Goal: Task Accomplishment & Management: Manage account settings

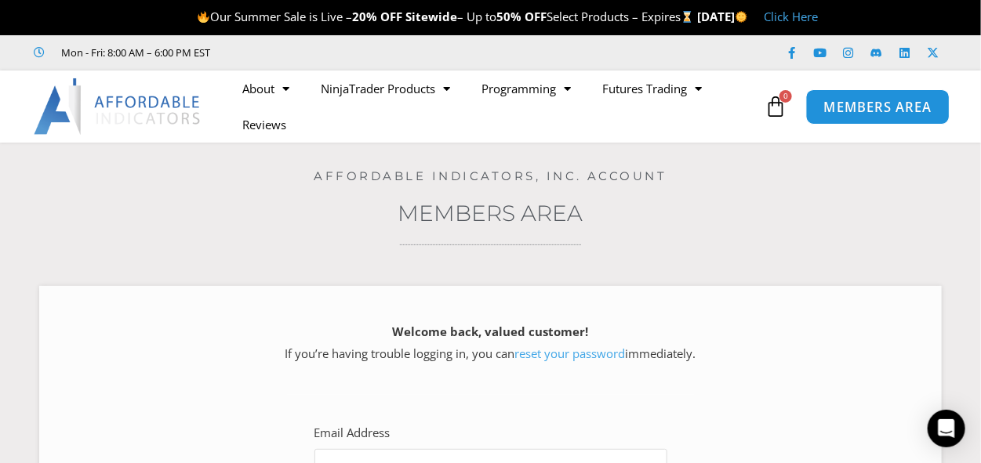
type input "**********"
click at [851, 113] on span "MEMBERS AREA" at bounding box center [877, 106] width 107 height 13
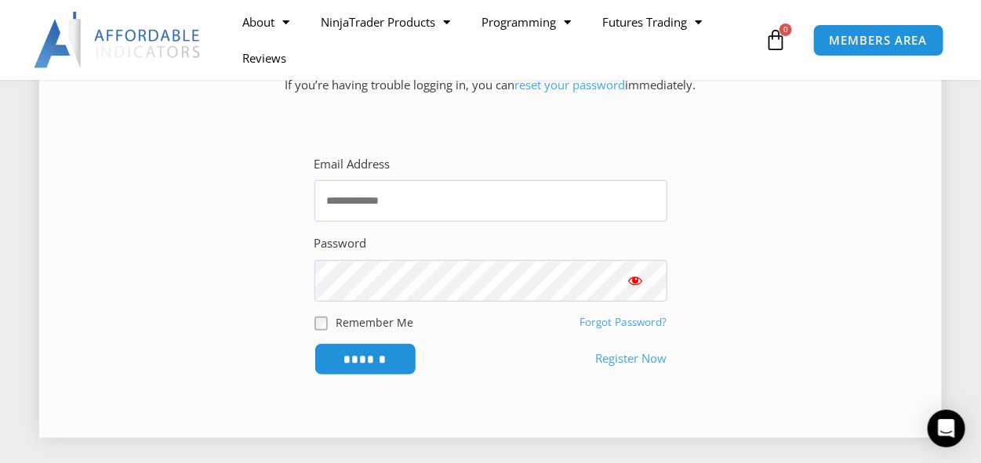
scroll to position [314, 0]
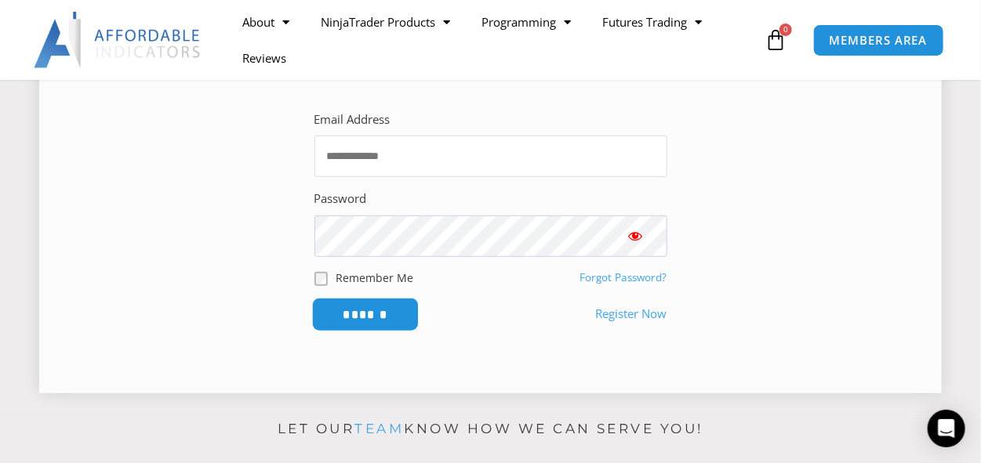
type input "**********"
click at [376, 316] on input "******" at bounding box center [364, 315] width 107 height 34
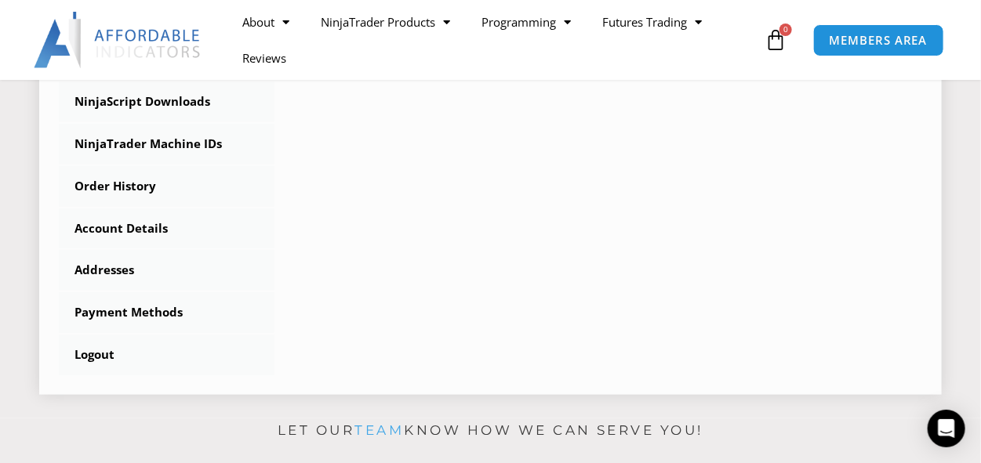
scroll to position [549, 0]
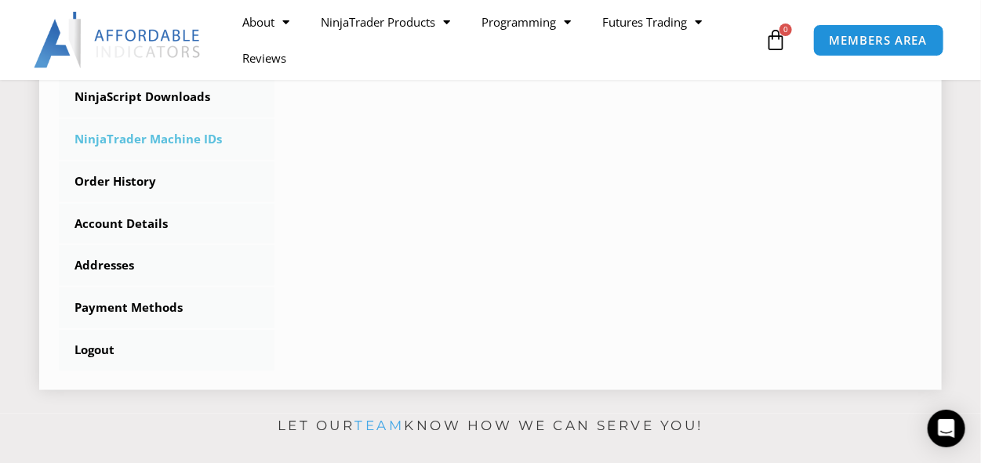
click at [164, 134] on link "NinjaTrader Machine IDs" at bounding box center [167, 139] width 216 height 41
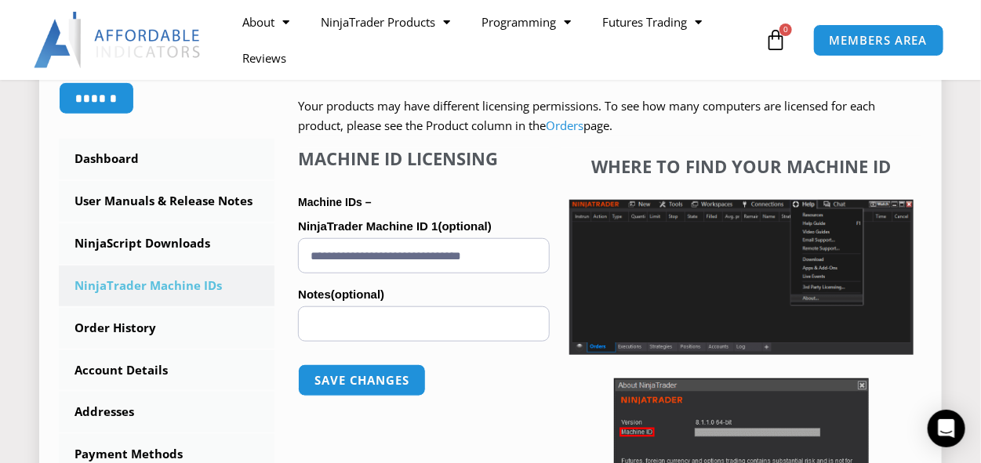
scroll to position [391, 0]
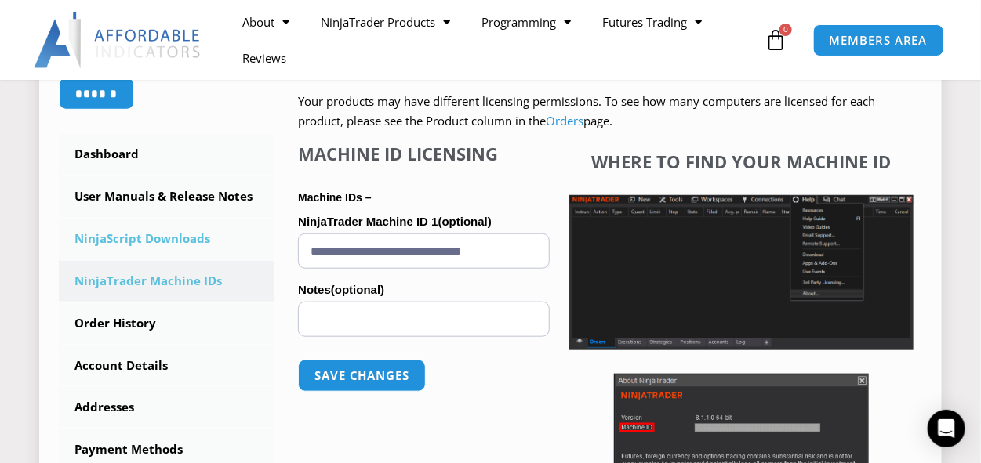
drag, startPoint x: 532, startPoint y: 247, endPoint x: 263, endPoint y: 230, distance: 270.1
click at [263, 230] on div "****** Dashboard Subscriptions User Manuals & Release Notes NinjaScript Downloa…" at bounding box center [490, 255] width 863 height 634
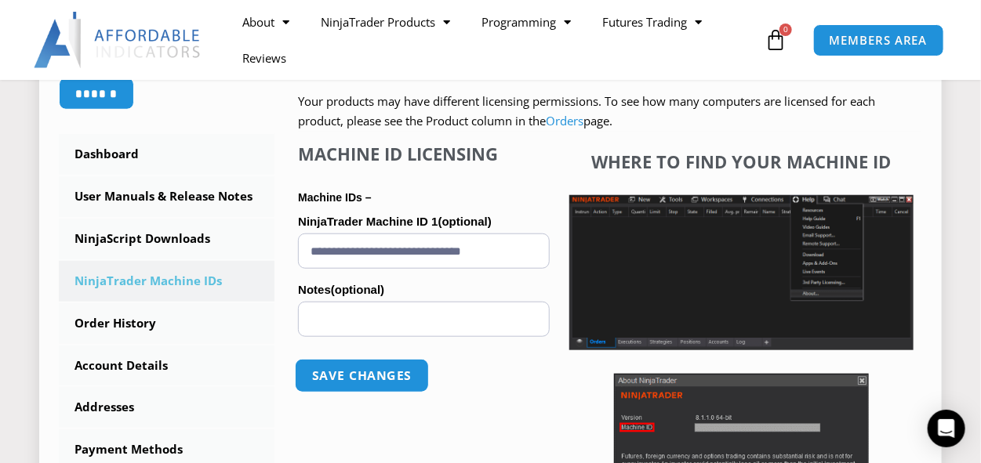
click at [372, 383] on button "Save changes" at bounding box center [362, 376] width 134 height 34
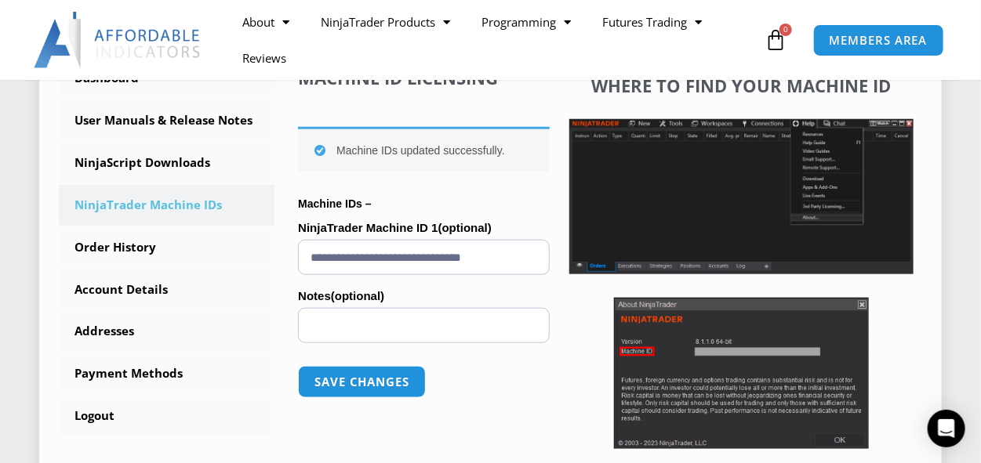
scroll to position [470, 0]
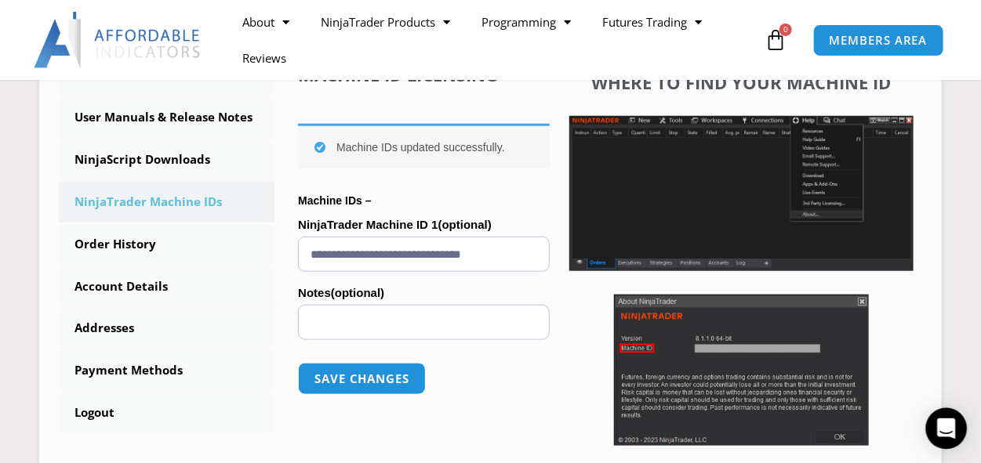
click at [944, 433] on icon "Open Intercom Messenger" at bounding box center [946, 429] width 20 height 20
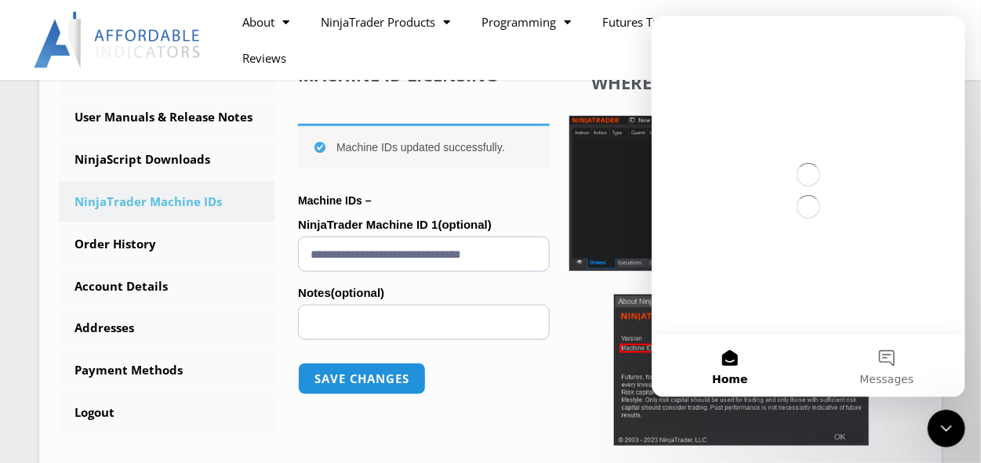
scroll to position [0, 0]
click at [890, 365] on button "Messages" at bounding box center [885, 366] width 157 height 63
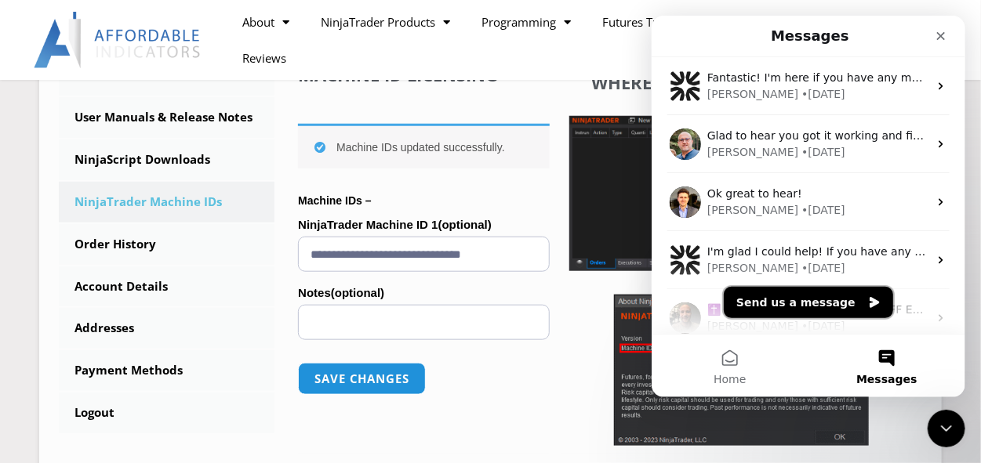
click at [801, 311] on button "Send us a message" at bounding box center [807, 302] width 169 height 31
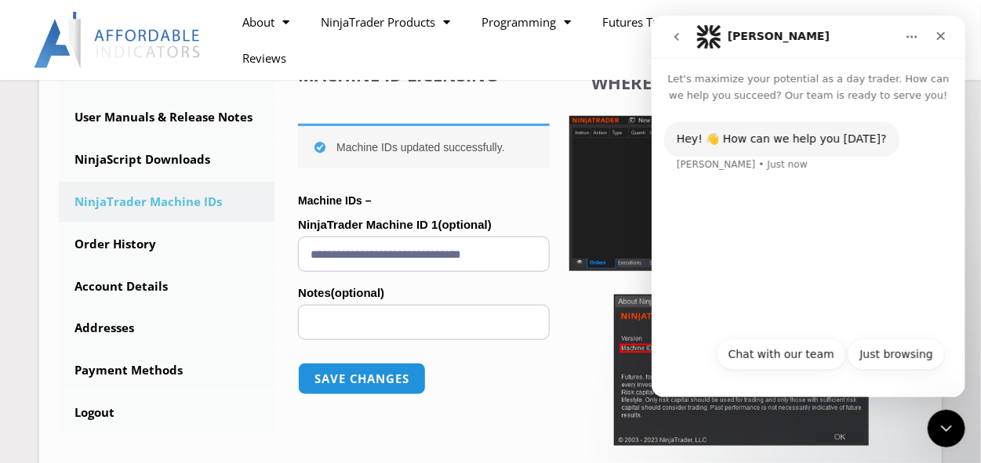
click at [800, 353] on button "Chat with our team" at bounding box center [780, 354] width 129 height 31
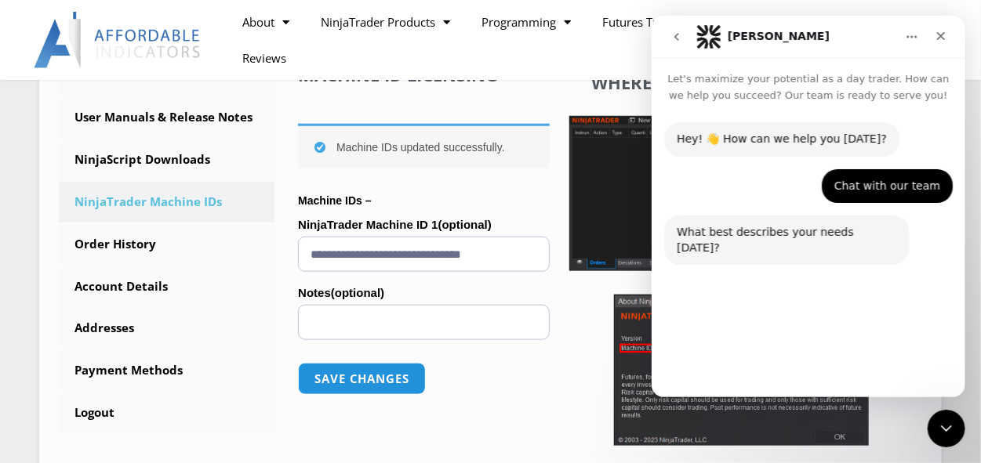
scroll to position [14, 0]
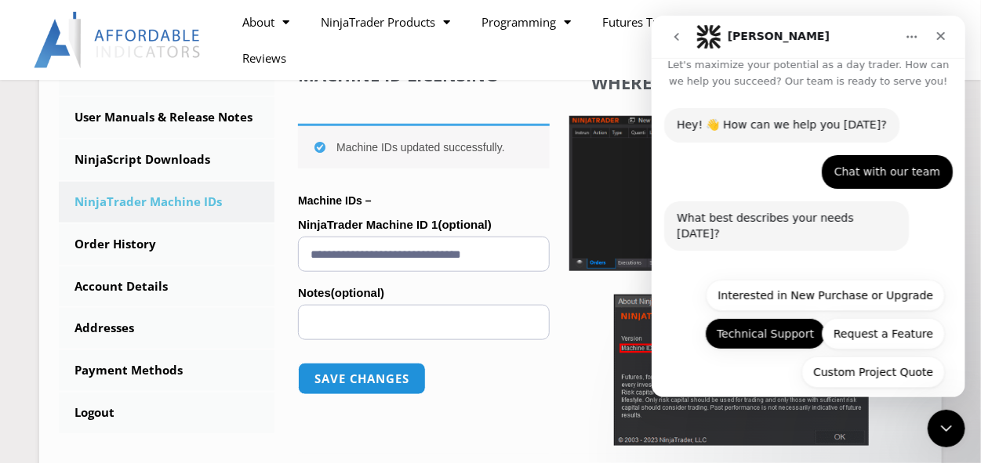
click at [790, 324] on button "Technical Support" at bounding box center [764, 333] width 121 height 31
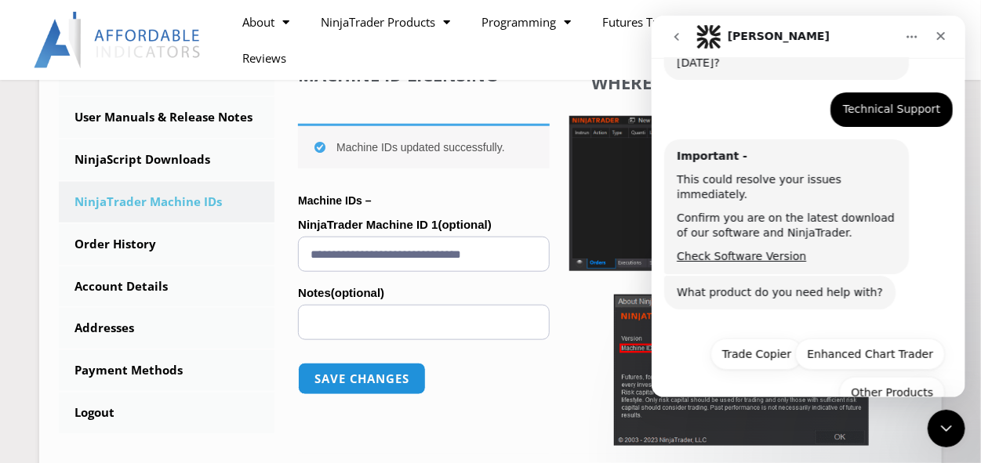
scroll to position [190, 0]
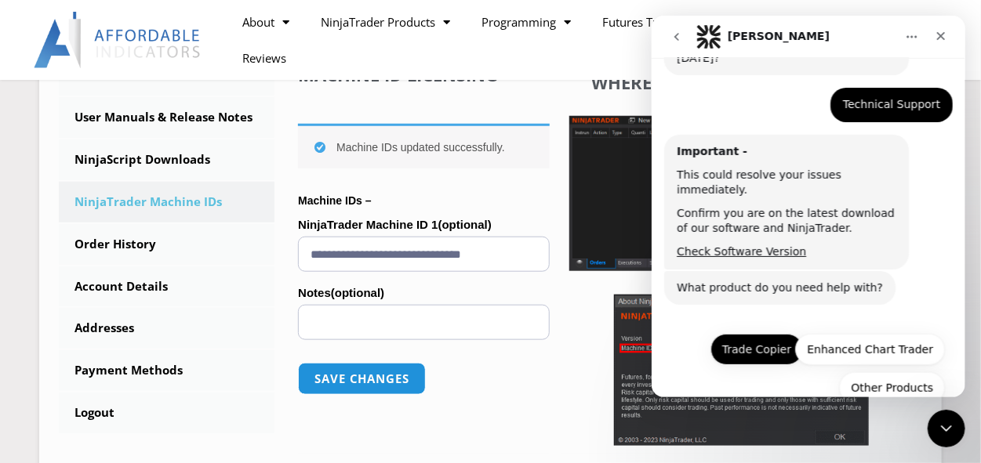
click at [778, 334] on button "Trade Copier" at bounding box center [755, 349] width 92 height 31
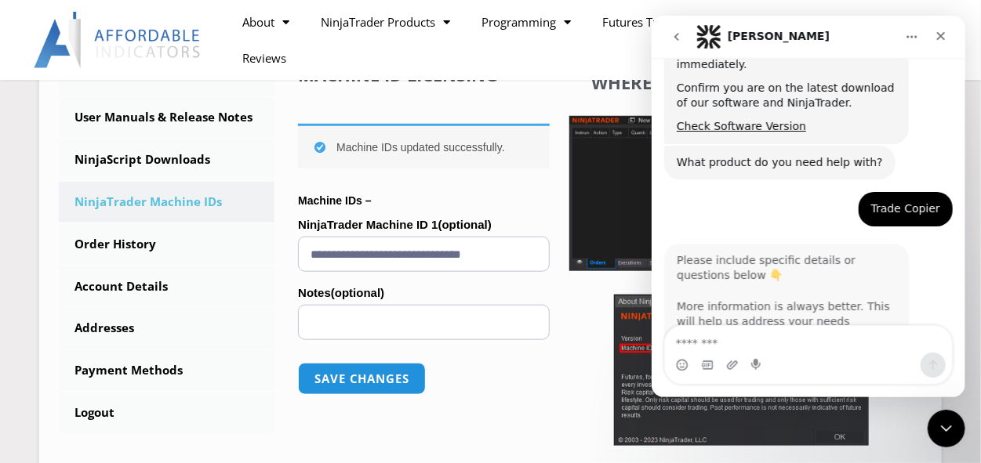
scroll to position [324, 0]
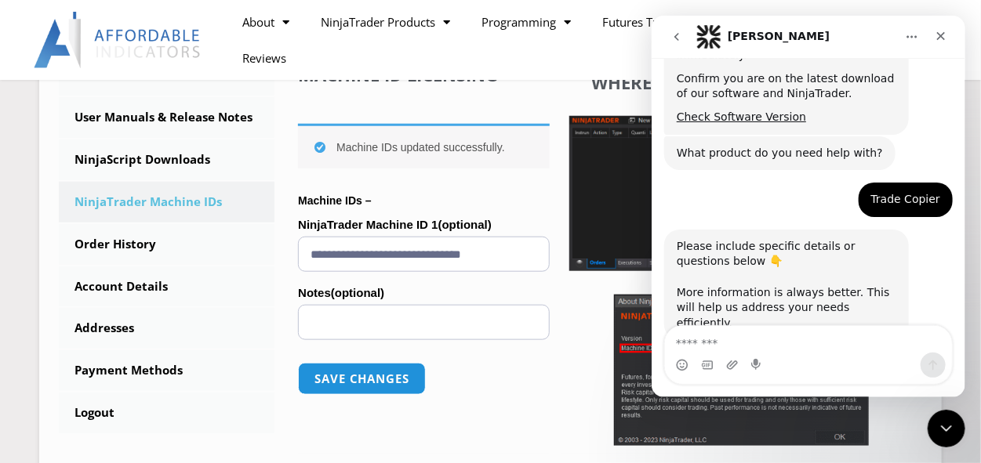
click at [775, 350] on textarea "Message…" at bounding box center [807, 339] width 287 height 27
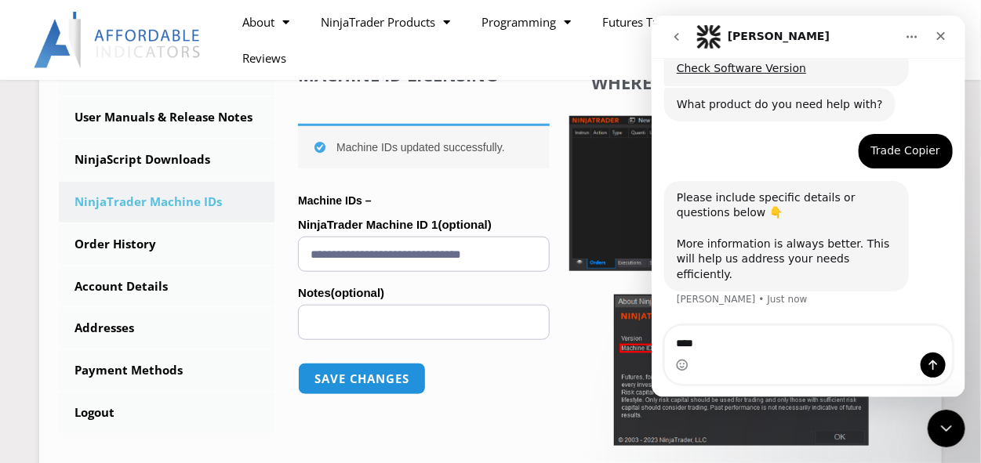
scroll to position [383, 0]
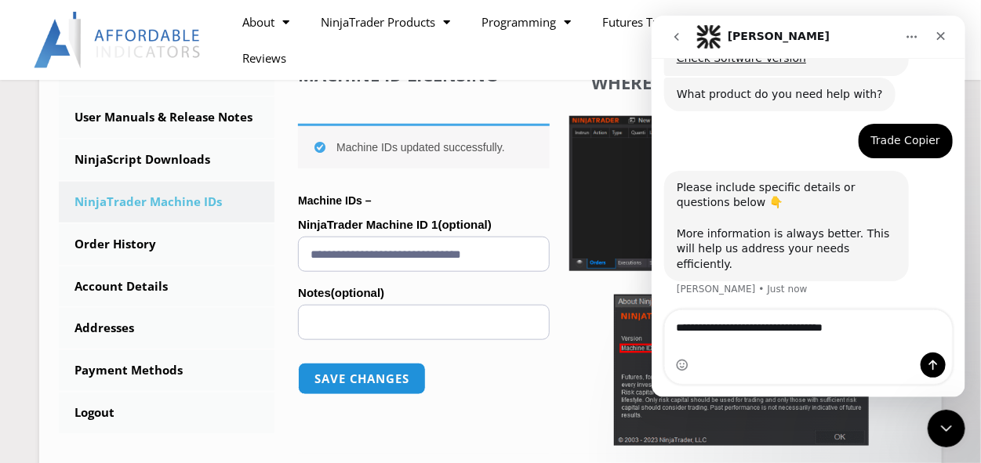
type textarea "**********"
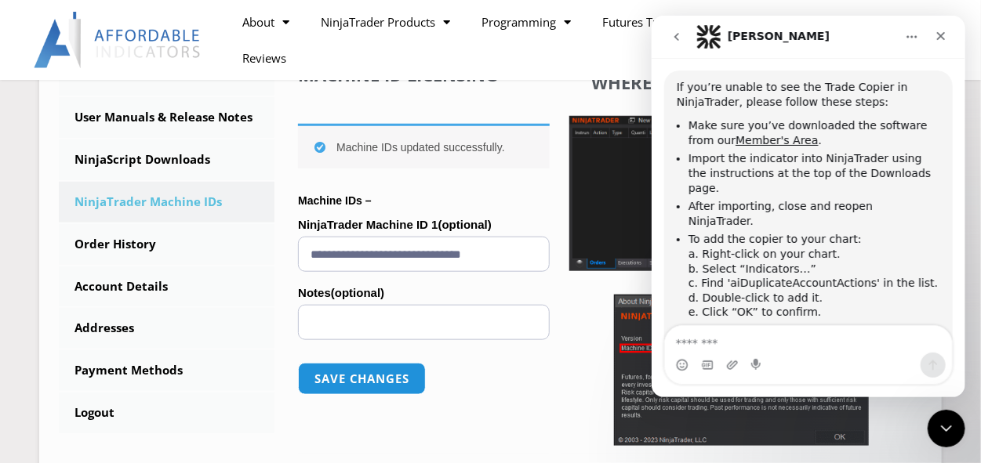
scroll to position [2, 0]
click at [751, 332] on textarea "Message…" at bounding box center [808, 339] width 288 height 27
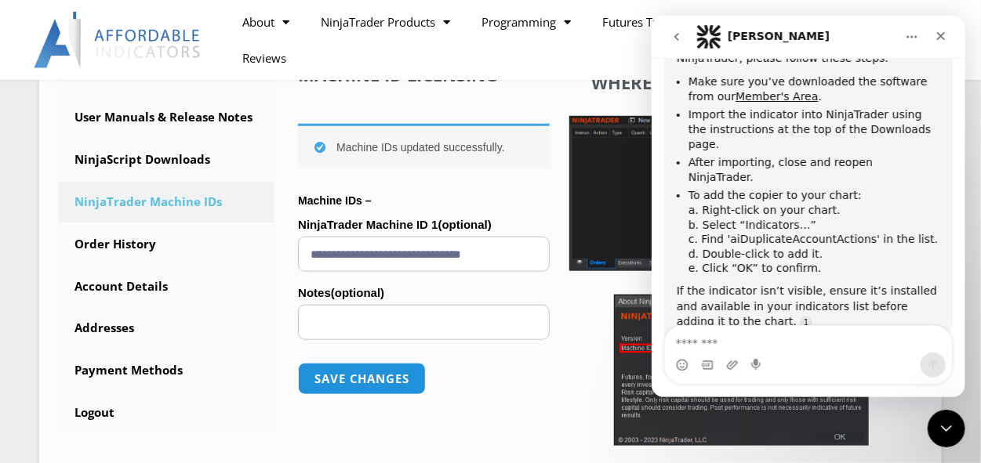
scroll to position [703, 0]
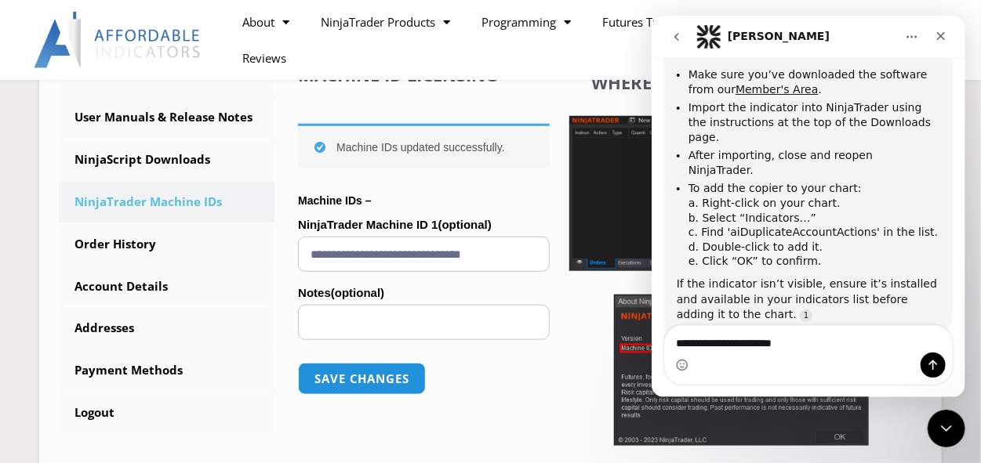
type textarea "**********"
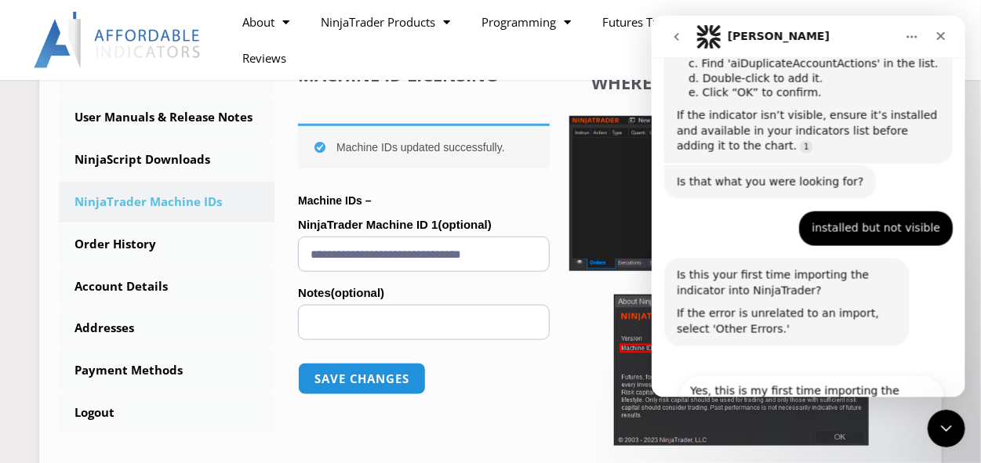
scroll to position [908, 0]
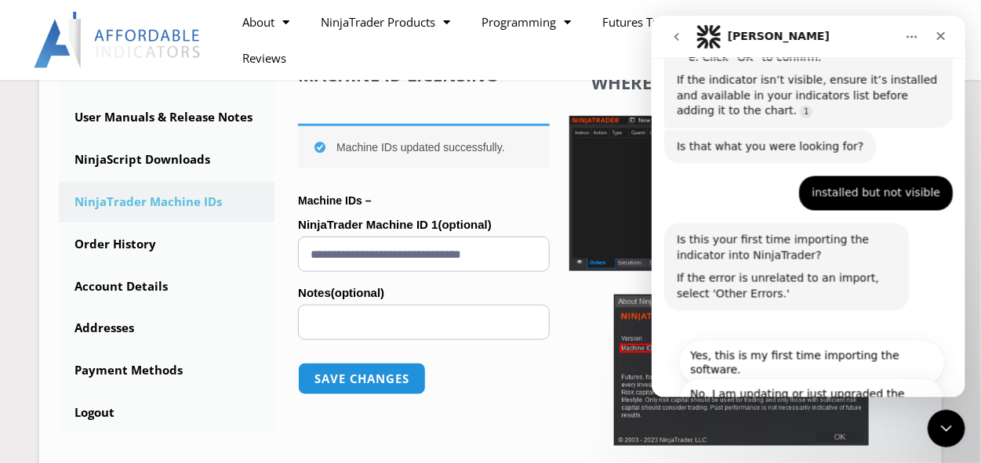
click at [872, 417] on button "Other Errors" at bounding box center [898, 432] width 91 height 31
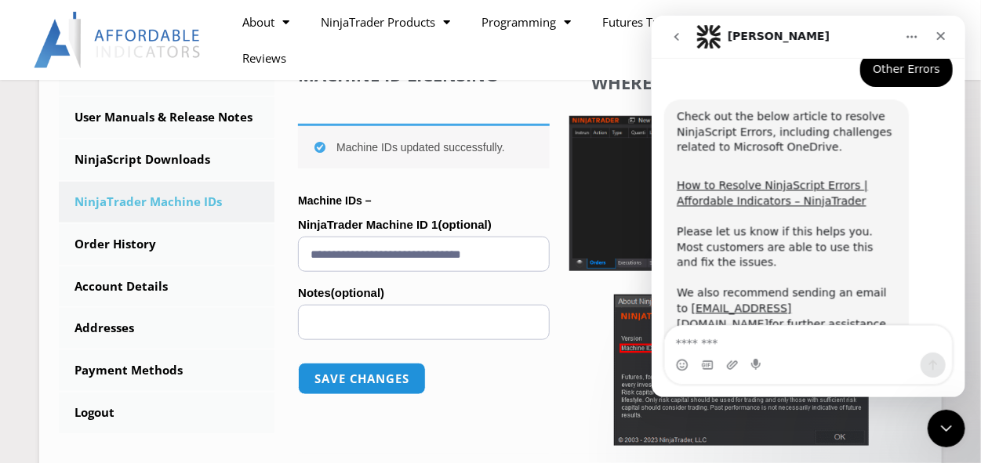
scroll to position [1187, 0]
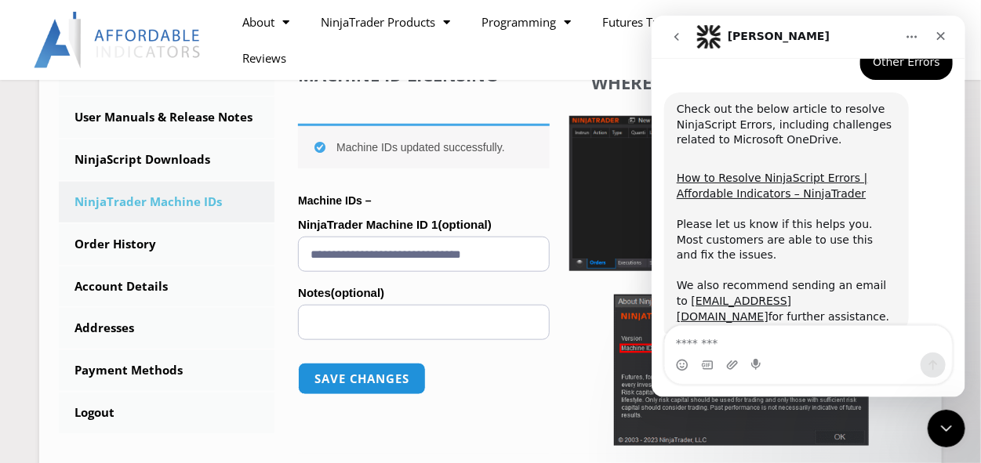
click at [779, 343] on textarea "Message…" at bounding box center [807, 339] width 287 height 27
type textarea "**********"
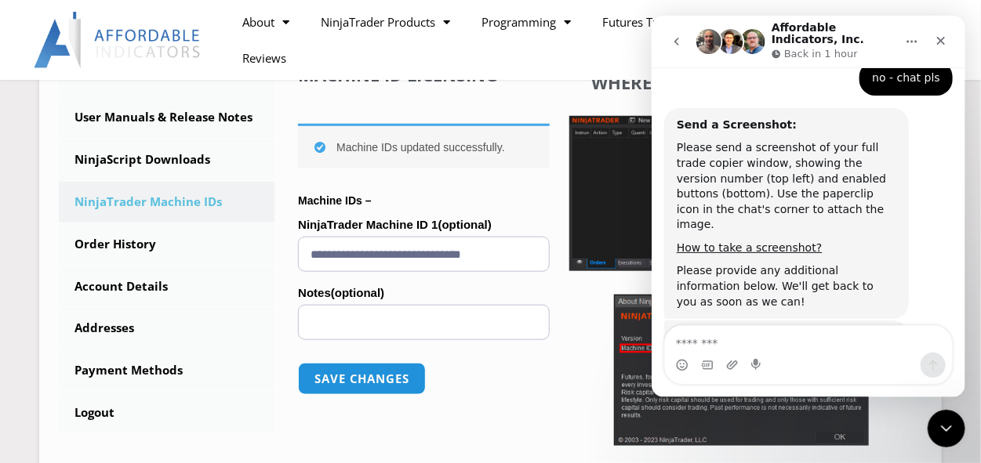
scroll to position [1518, 0]
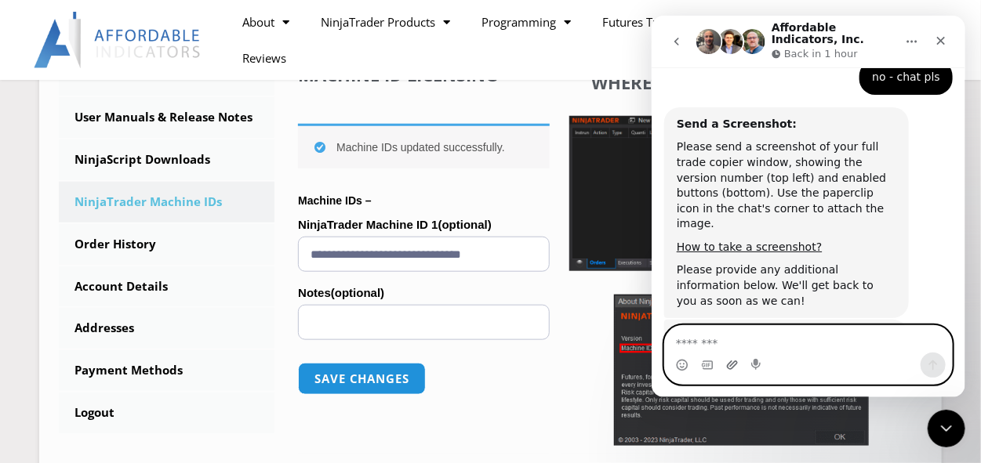
click at [729, 361] on icon "Upload attachment" at bounding box center [731, 365] width 13 height 13
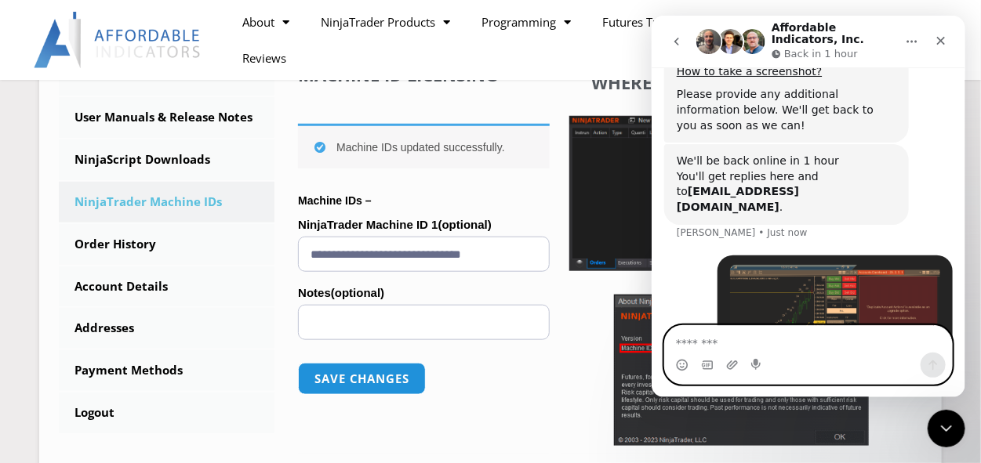
scroll to position [1695, 0]
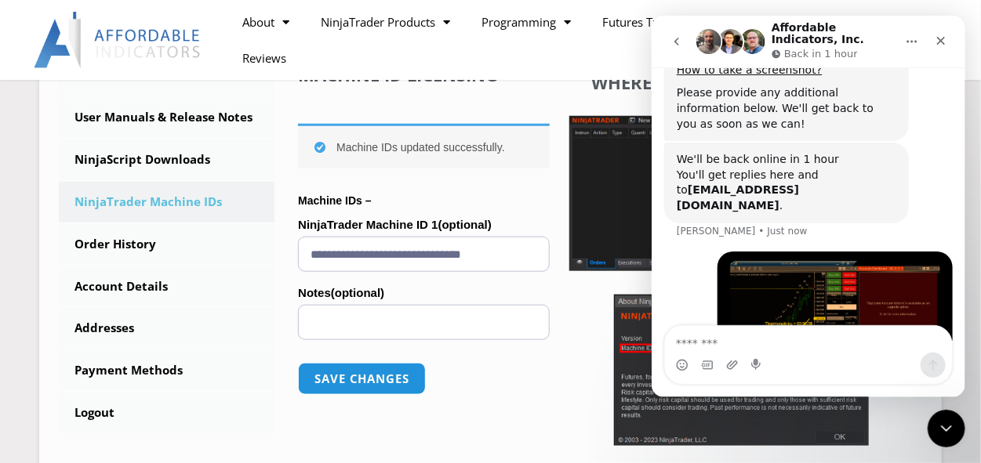
click at [911, 33] on button "Home" at bounding box center [911, 42] width 30 height 30
